Goal: Task Accomplishment & Management: Manage account settings

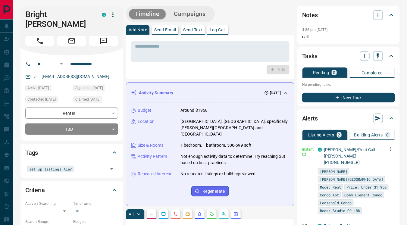
click at [392, 149] on icon "button" at bounding box center [390, 148] width 5 height 5
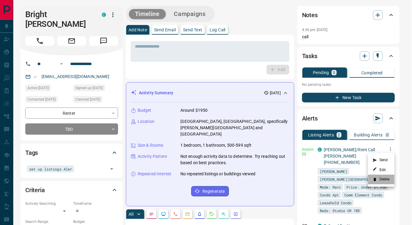
click at [387, 178] on li "Delete" at bounding box center [381, 180] width 26 height 10
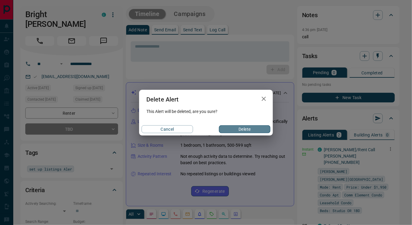
click at [237, 130] on button "Delete" at bounding box center [244, 129] width 51 height 8
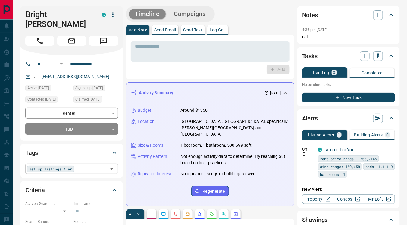
click at [77, 163] on div "set up listings Aler ​" at bounding box center [71, 168] width 93 height 10
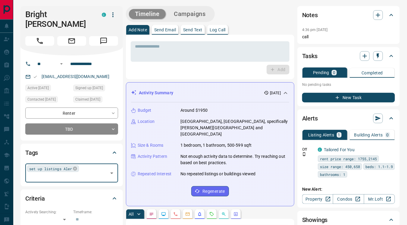
click at [72, 165] on div "set up listings Aler" at bounding box center [53, 168] width 52 height 7
click at [73, 167] on icon at bounding box center [75, 169] width 4 height 4
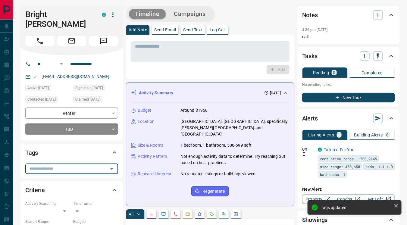
click at [126, 74] on div "* ​ Add" at bounding box center [210, 57] width 168 height 45
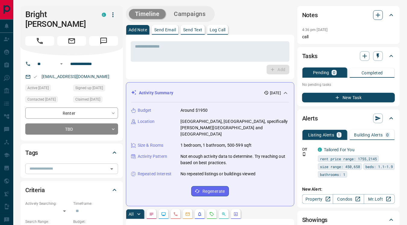
click at [378, 15] on icon "button" at bounding box center [378, 15] width 4 height 4
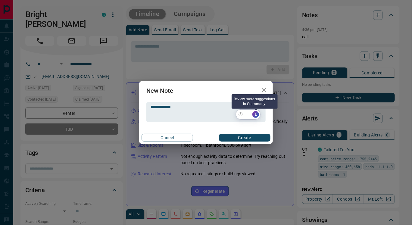
click at [255, 115] on div "1" at bounding box center [255, 114] width 7 height 7
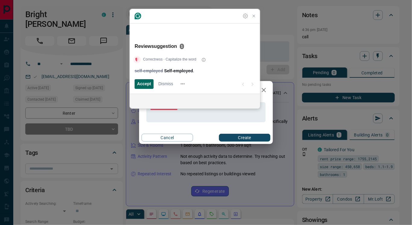
click at [149, 85] on span "Accept" at bounding box center [144, 84] width 14 height 6
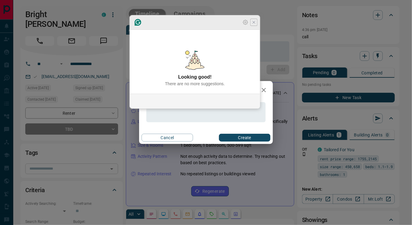
click at [253, 23] on icon "Close Grammarly Assistant" at bounding box center [254, 22] width 2 height 2
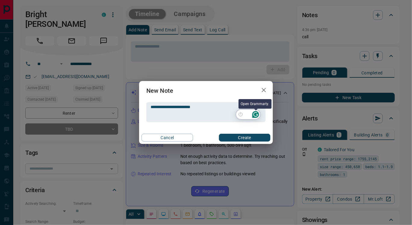
click at [255, 114] on icon "Open Grammarly. 0 Suggestions." at bounding box center [255, 114] width 7 height 7
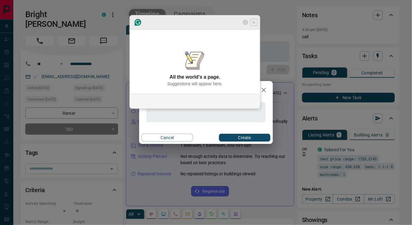
click at [255, 25] on icon "Close Grammarly Assistant" at bounding box center [253, 22] width 5 height 5
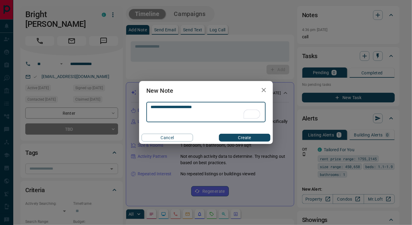
type textarea "**********"
click at [242, 138] on button "Create" at bounding box center [244, 138] width 51 height 8
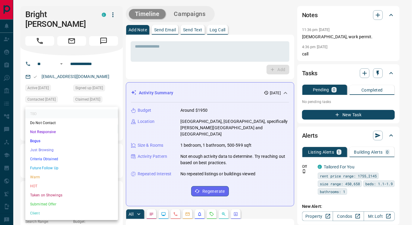
click at [73, 148] on li "Just Browsing" at bounding box center [71, 149] width 93 height 9
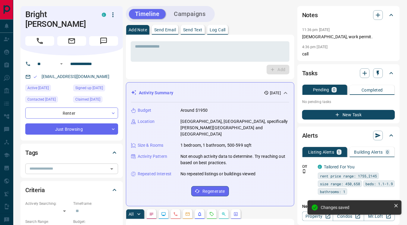
type input "*"
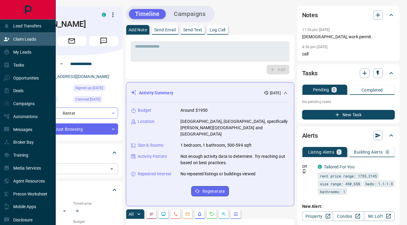
click at [24, 39] on p "Claim Leads" at bounding box center [24, 39] width 23 height 5
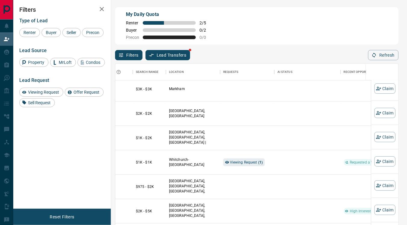
scroll to position [102, 118]
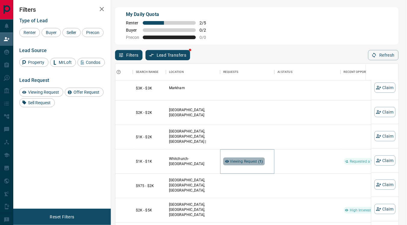
click at [249, 161] on span "Viewing Request ( 1 )" at bounding box center [246, 161] width 33 height 4
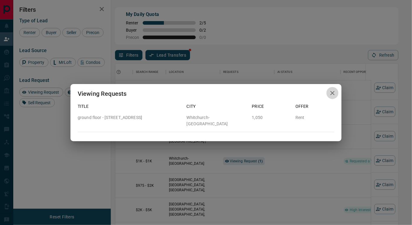
click at [331, 94] on icon "button" at bounding box center [332, 92] width 7 height 7
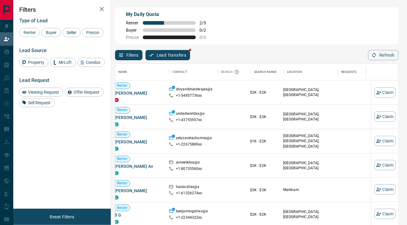
scroll to position [0, 0]
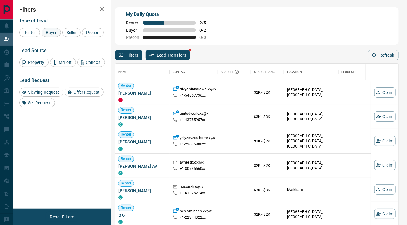
click at [52, 31] on span "Buyer" at bounding box center [51, 32] width 15 height 5
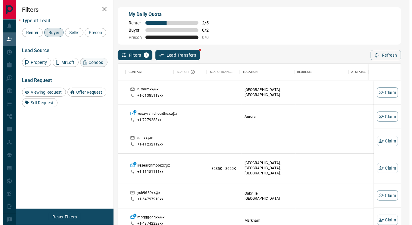
scroll to position [0, 47]
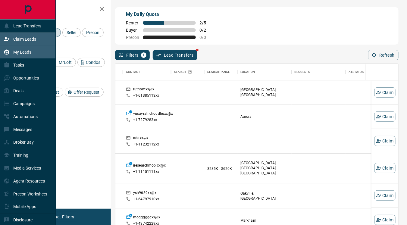
click at [27, 50] on p "My Leads" at bounding box center [22, 52] width 18 height 5
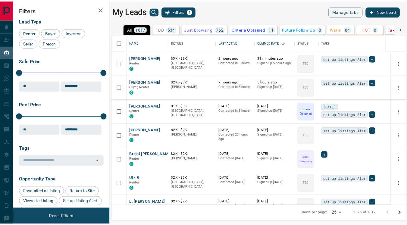
scroll to position [166, 293]
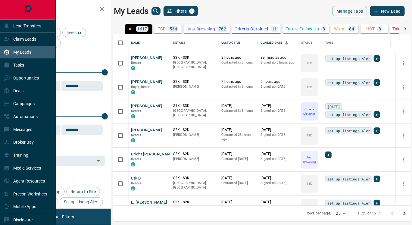
click at [23, 53] on p "My Leads" at bounding box center [22, 52] width 18 height 5
click at [28, 36] on div "Claim Leads" at bounding box center [20, 39] width 33 height 10
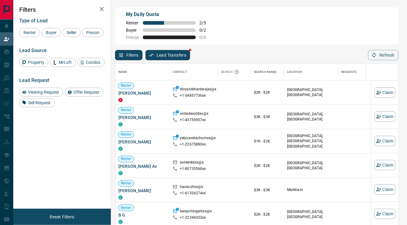
scroll to position [165, 278]
click at [190, 51] on span at bounding box center [190, 50] width 2 height 2
click at [175, 57] on button "Lead Transfers" at bounding box center [167, 55] width 45 height 10
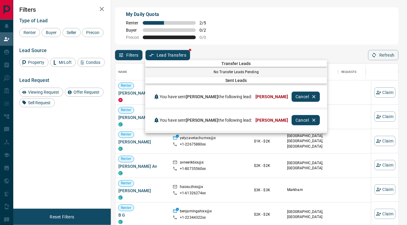
click at [231, 45] on div at bounding box center [203, 112] width 407 height 225
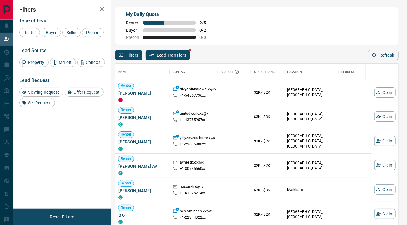
scroll to position [9, 0]
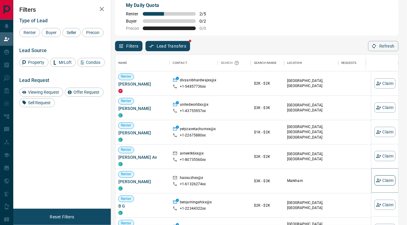
click at [378, 181] on button "Claim" at bounding box center [384, 180] width 21 height 10
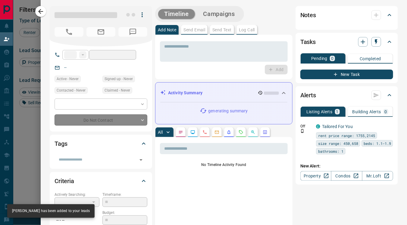
type input "**"
type input "**********"
type input "**"
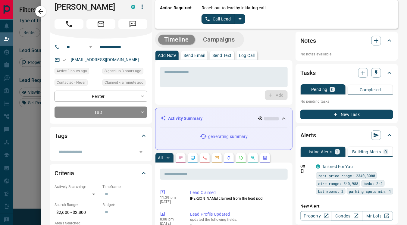
scroll to position [0, 0]
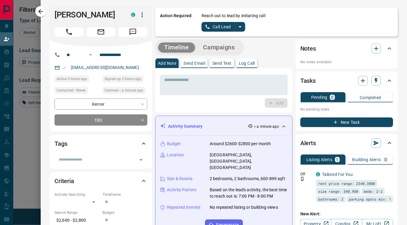
click at [236, 28] on icon "split button" at bounding box center [239, 26] width 7 height 7
click at [206, 49] on li "Log Manual Call" at bounding box center [222, 47] width 37 height 9
click at [202, 26] on button "Log Manual Call" at bounding box center [221, 27] width 40 height 10
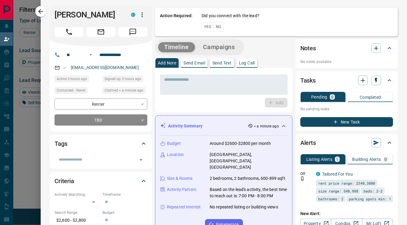
click at [202, 26] on button "Yes" at bounding box center [207, 26] width 12 height 9
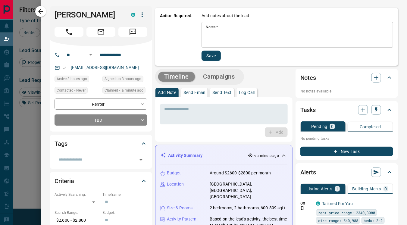
click at [207, 33] on textarea "Notes   *" at bounding box center [297, 35] width 183 height 20
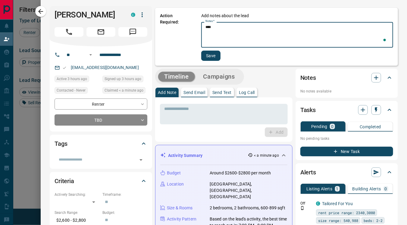
type textarea "****"
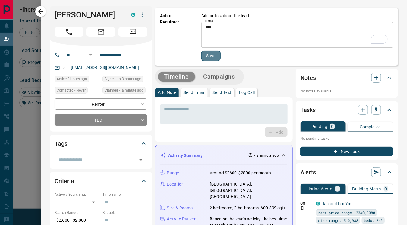
click at [206, 56] on button "Save" at bounding box center [210, 56] width 19 height 10
